Goal: Task Accomplishment & Management: Use online tool/utility

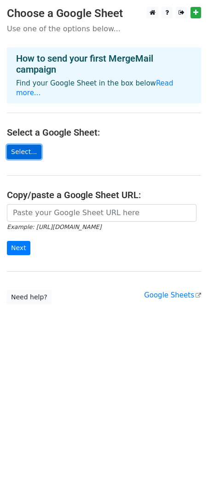
click at [29, 145] on link "Select..." at bounding box center [24, 152] width 34 height 14
click at [21, 145] on link "Select..." at bounding box center [24, 152] width 34 height 14
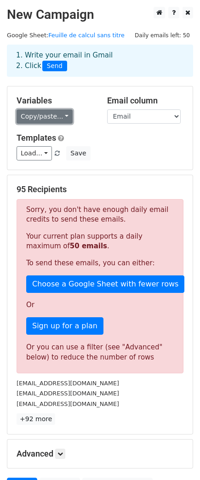
click at [57, 117] on link "Copy/paste..." at bounding box center [45, 116] width 56 height 14
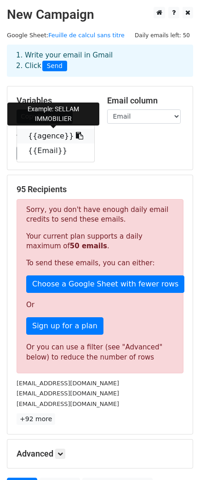
click at [76, 133] on icon at bounding box center [79, 135] width 7 height 7
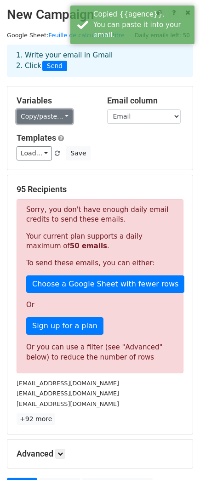
click at [48, 119] on link "Copy/paste..." at bounding box center [45, 116] width 56 height 14
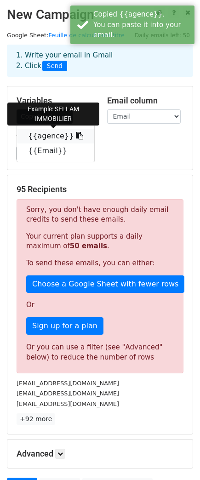
click at [40, 132] on link "{{agence}}" at bounding box center [55, 136] width 77 height 15
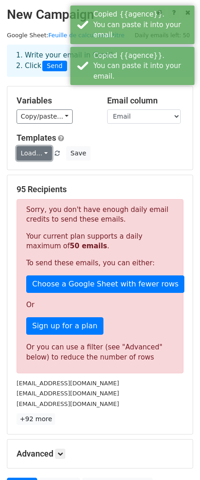
click at [40, 154] on link "Load..." at bounding box center [34, 153] width 35 height 14
click at [83, 137] on h5 "Templates" at bounding box center [100, 138] width 167 height 10
click at [40, 150] on link "Load..." at bounding box center [34, 153] width 35 height 14
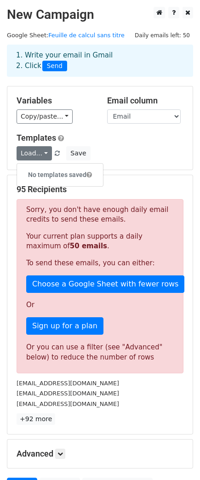
click at [137, 150] on div "Load... No templates saved Save" at bounding box center [100, 153] width 181 height 14
click at [45, 148] on link "Load..." at bounding box center [34, 153] width 35 height 14
click at [96, 149] on div "Load... No templates saved Save" at bounding box center [100, 153] width 181 height 14
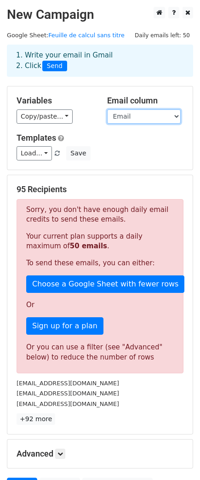
click at [111, 118] on select "agence Email" at bounding box center [144, 116] width 74 height 14
click at [85, 125] on div "Variables Copy/paste... {{agence}} {{Email}} Email column agence Email Template…" at bounding box center [99, 127] width 185 height 83
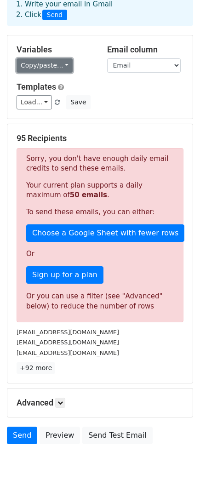
click at [56, 63] on link "Copy/paste..." at bounding box center [45, 65] width 56 height 14
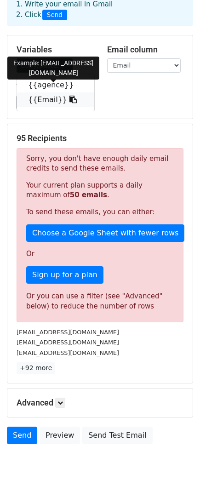
click at [69, 100] on icon at bounding box center [72, 99] width 7 height 7
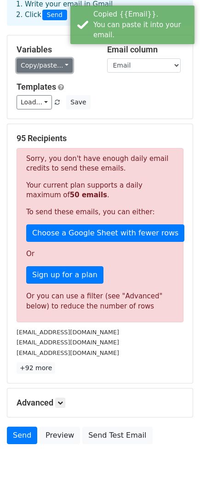
click at [53, 67] on link "Copy/paste..." at bounding box center [45, 65] width 56 height 14
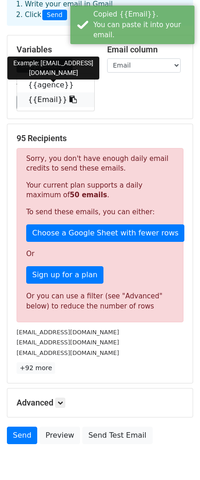
click at [36, 104] on link "{{Email}}" at bounding box center [55, 99] width 77 height 15
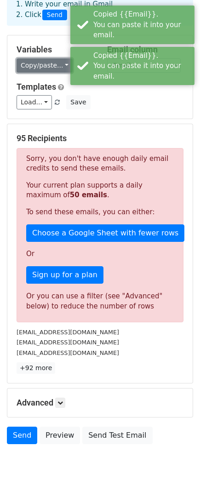
click at [37, 63] on link "Copy/paste..." at bounding box center [45, 65] width 56 height 14
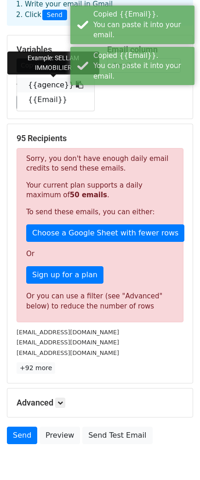
click at [37, 85] on link "{{agence}}" at bounding box center [55, 85] width 77 height 15
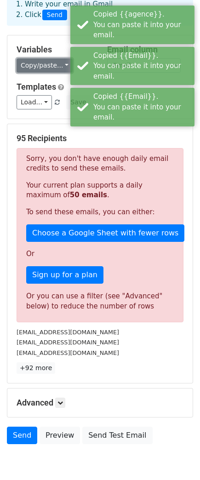
click at [37, 64] on link "Copy/paste..." at bounding box center [45, 65] width 56 height 14
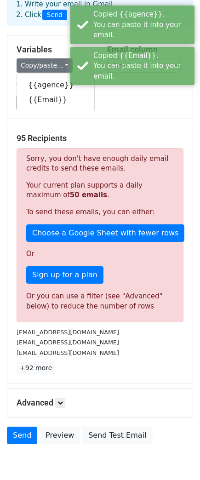
click at [123, 112] on div "Variables Copy/paste... {{agence}} {{Email}} Email column agence Email Template…" at bounding box center [99, 76] width 185 height 83
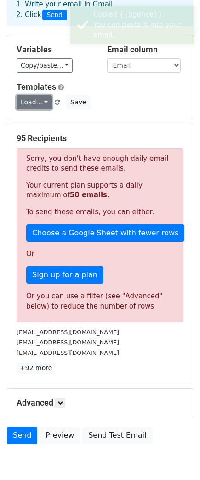
click at [32, 99] on link "Load..." at bounding box center [34, 102] width 35 height 14
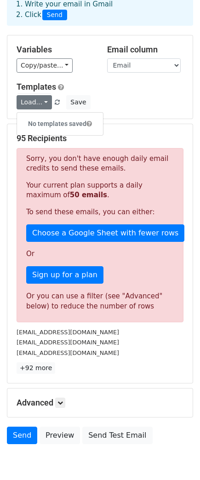
click at [98, 90] on h5 "Templates" at bounding box center [100, 87] width 167 height 10
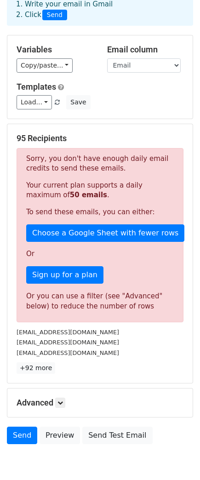
scroll to position [94, 0]
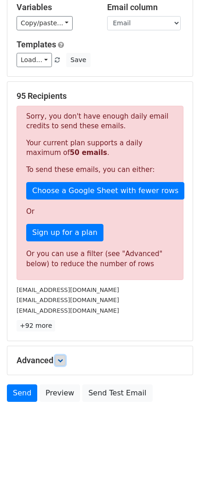
click at [65, 357] on link at bounding box center [60, 360] width 10 height 10
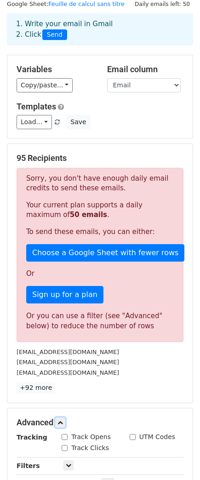
scroll to position [0, 0]
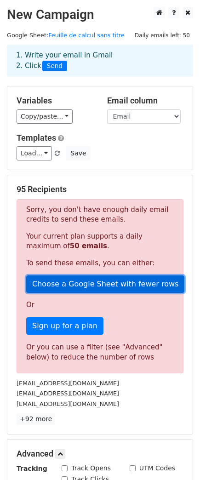
click at [76, 289] on link "Choose a Google Sheet with fewer rows" at bounding box center [105, 283] width 158 height 17
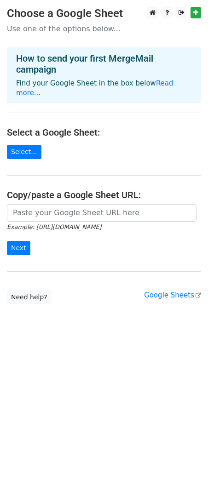
click at [22, 131] on main "Choose a Google Sheet Use one of the options below... How to send your first Me…" at bounding box center [104, 156] width 208 height 298
click at [23, 145] on link "Select..." at bounding box center [24, 152] width 34 height 14
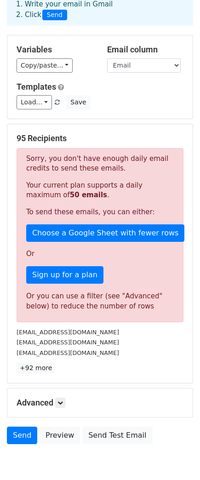
scroll to position [94, 0]
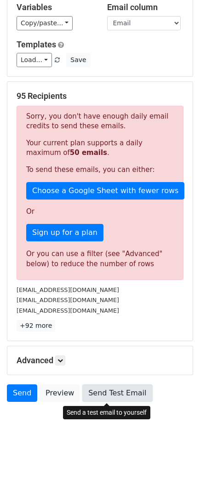
click at [112, 389] on link "Send Test Email" at bounding box center [117, 392] width 70 height 17
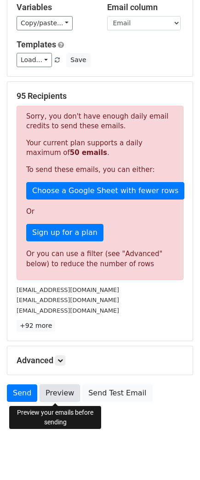
click at [57, 395] on link "Preview" at bounding box center [60, 392] width 40 height 17
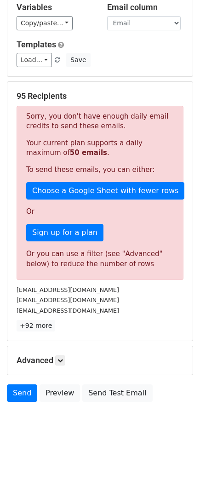
scroll to position [43, 0]
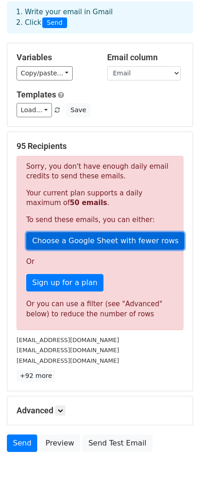
click at [77, 240] on link "Choose a Google Sheet with fewer rows" at bounding box center [105, 240] width 158 height 17
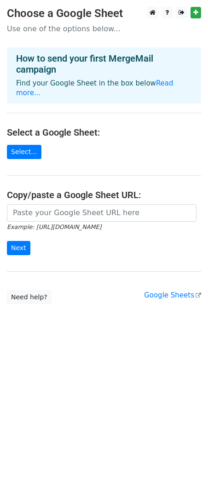
click at [13, 127] on h4 "Select a Google Sheet:" at bounding box center [104, 132] width 194 height 11
click at [22, 145] on link "Select..." at bounding box center [24, 152] width 34 height 14
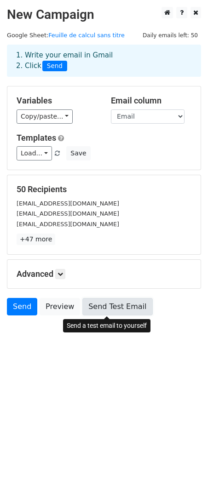
click at [103, 308] on link "Send Test Email" at bounding box center [117, 306] width 70 height 17
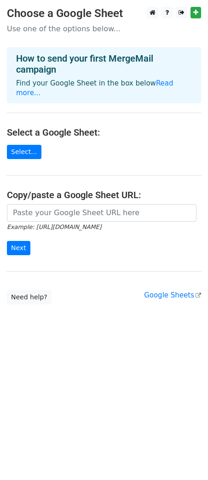
click at [60, 227] on form "Example: [URL][DOMAIN_NAME] Next" at bounding box center [104, 229] width 194 height 51
click at [23, 151] on main "Choose a Google Sheet Use one of the options below... How to send your first Me…" at bounding box center [104, 156] width 208 height 298
click at [23, 145] on link "Select..." at bounding box center [24, 152] width 34 height 14
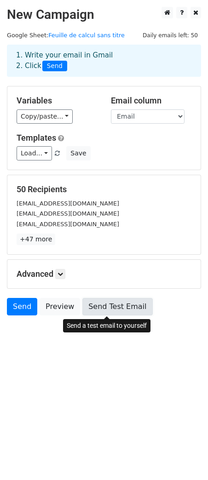
click at [96, 313] on link "Send Test Email" at bounding box center [117, 306] width 70 height 17
